Goal: Find specific page/section: Find specific page/section

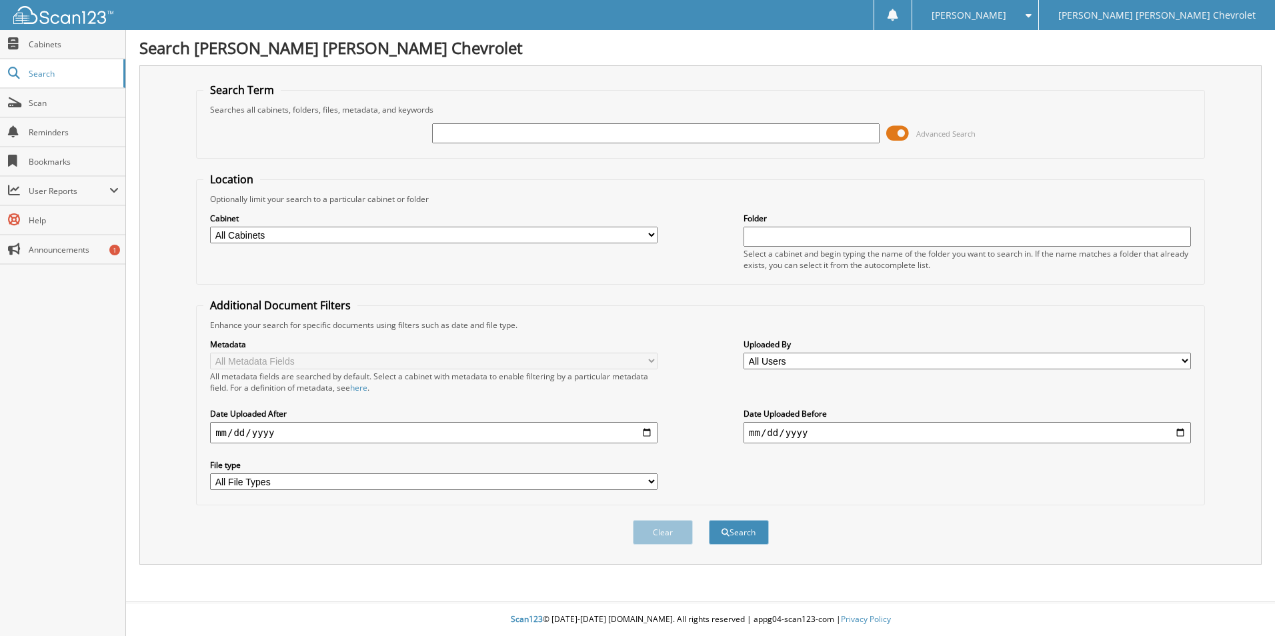
click at [458, 133] on input "text" at bounding box center [655, 133] width 447 height 20
type input "mac mantle"
click at [709, 520] on button "Search" at bounding box center [739, 532] width 60 height 25
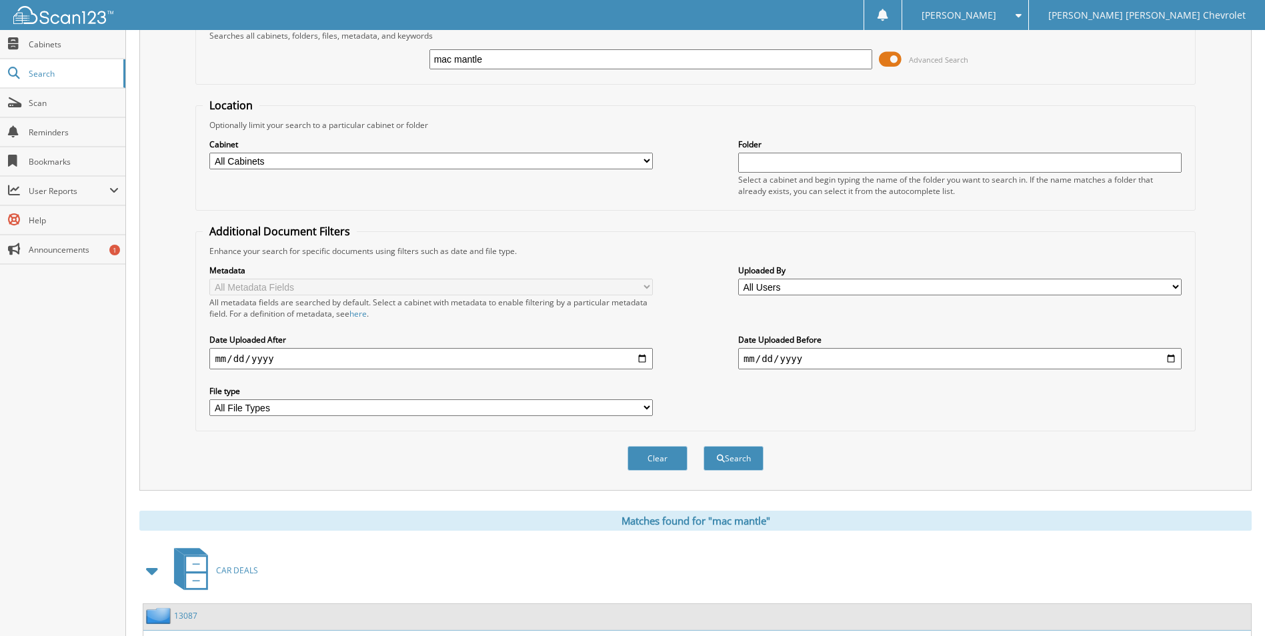
scroll to position [267, 0]
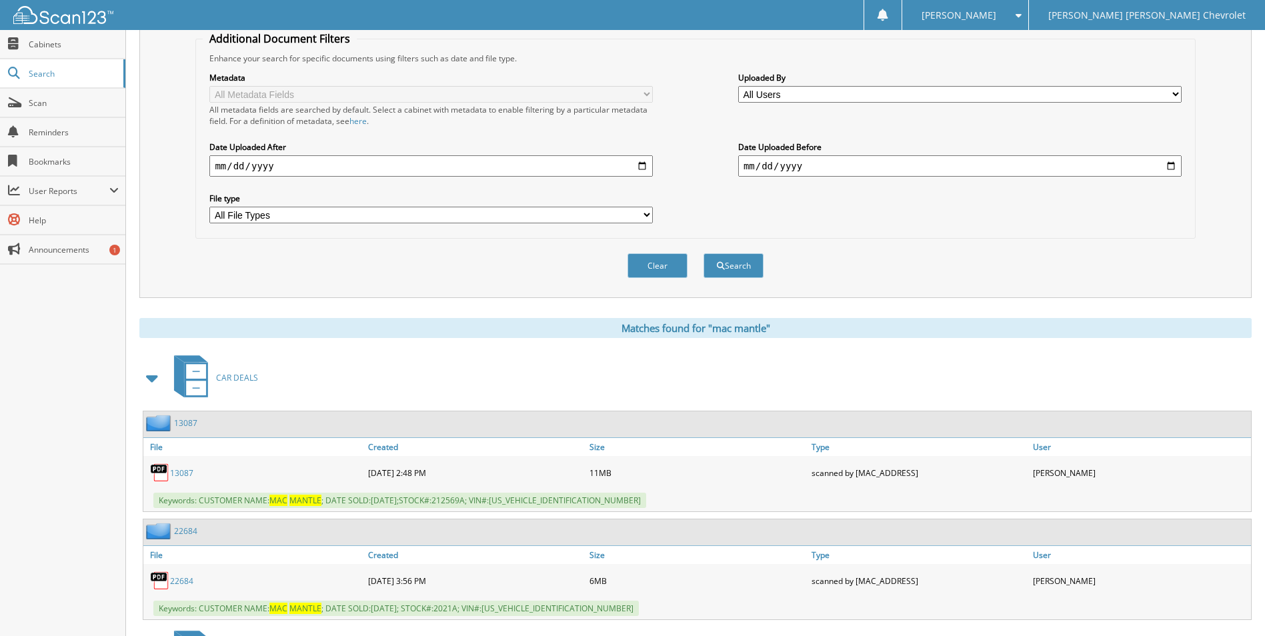
click at [179, 473] on link "13087" at bounding box center [181, 472] width 23 height 11
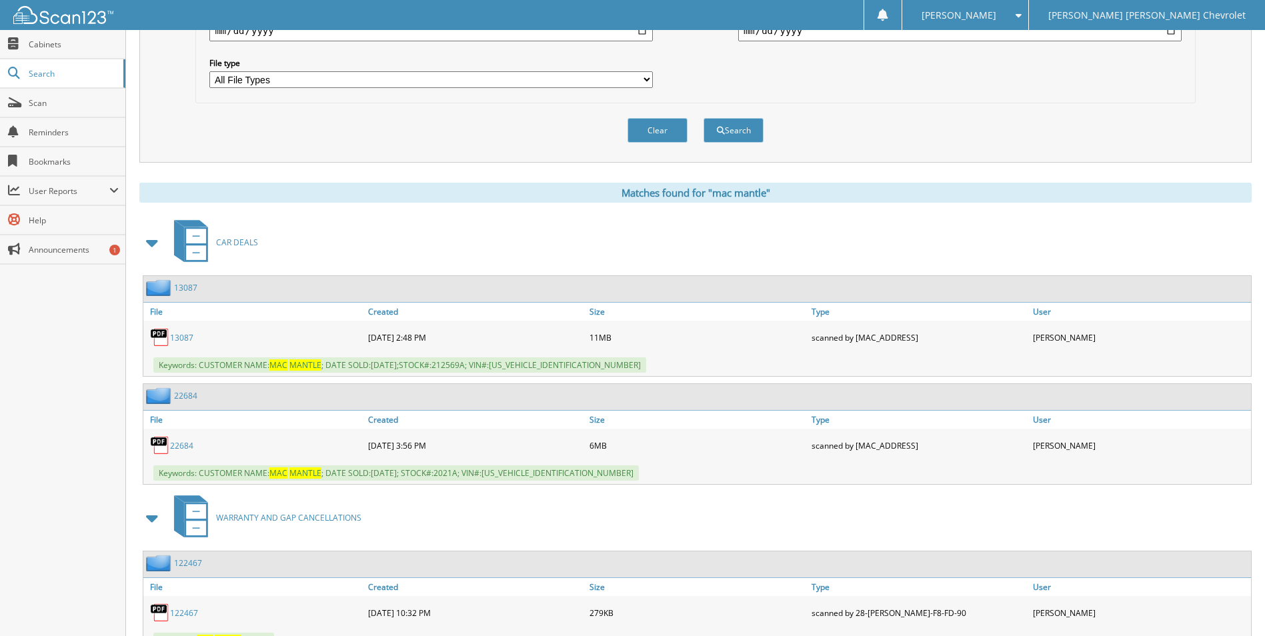
scroll to position [533, 0]
